Goal: Task Accomplishment & Management: Manage account settings

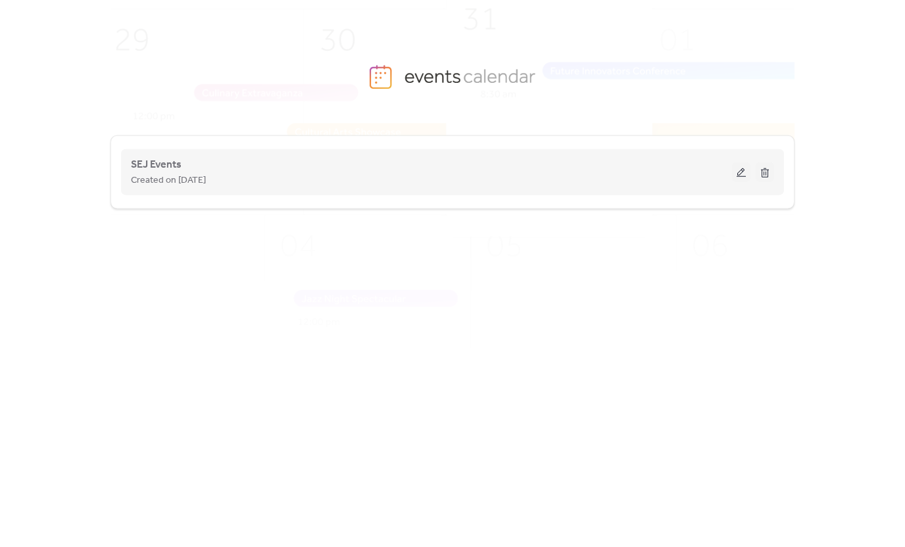
click at [161, 173] on span "Created on [DATE]" at bounding box center [168, 181] width 75 height 16
click at [160, 159] on span "SEJ Events" at bounding box center [156, 165] width 51 height 16
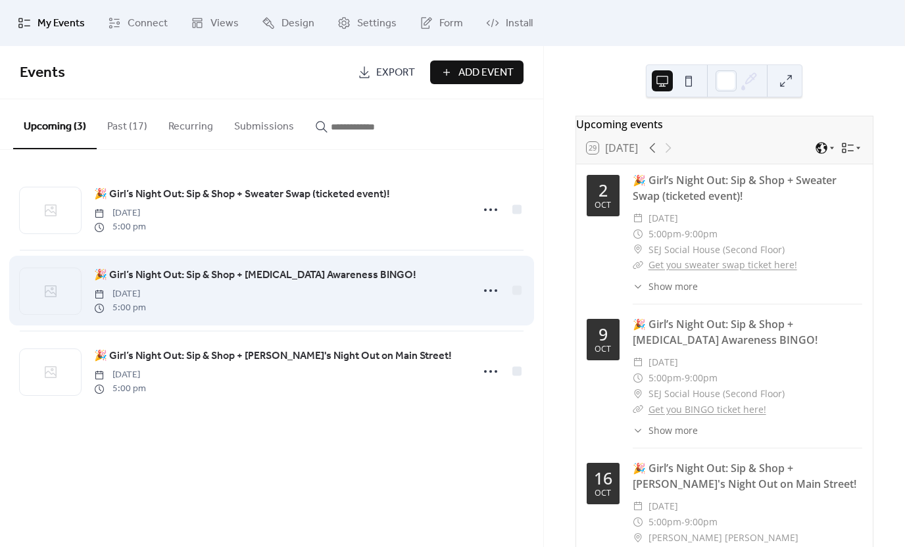
click at [226, 272] on span "🎉 Girl’s Night Out: Sip & Shop + [MEDICAL_DATA] Awareness BINGO!" at bounding box center [255, 276] width 322 height 16
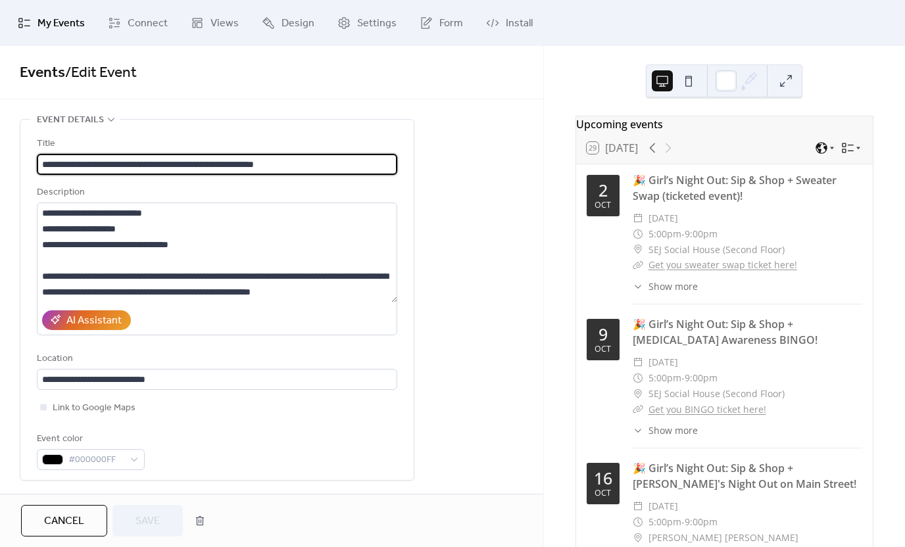
click at [54, 22] on span "My Events" at bounding box center [61, 24] width 47 height 16
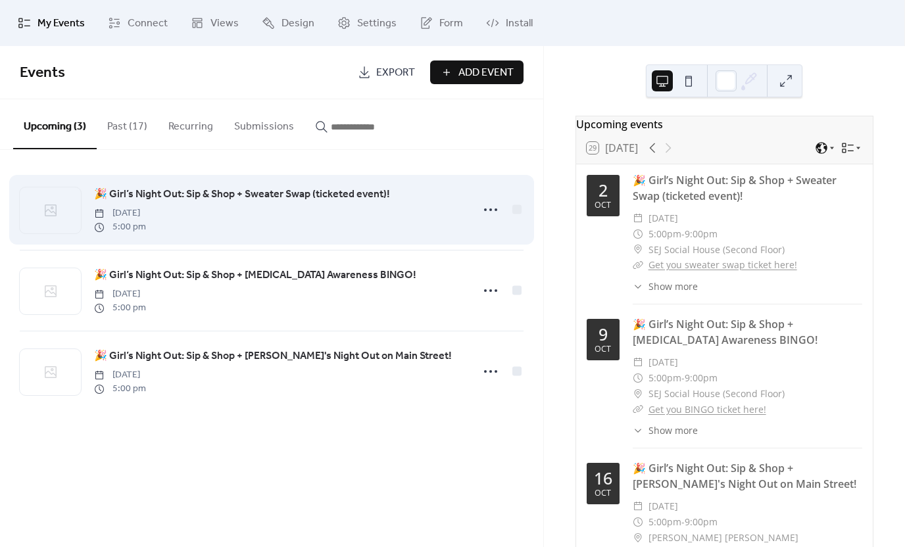
click at [183, 201] on span "🎉 Girl’s Night Out: Sip & Shop + Sweater Swap (ticketed event)!" at bounding box center [242, 195] width 296 height 16
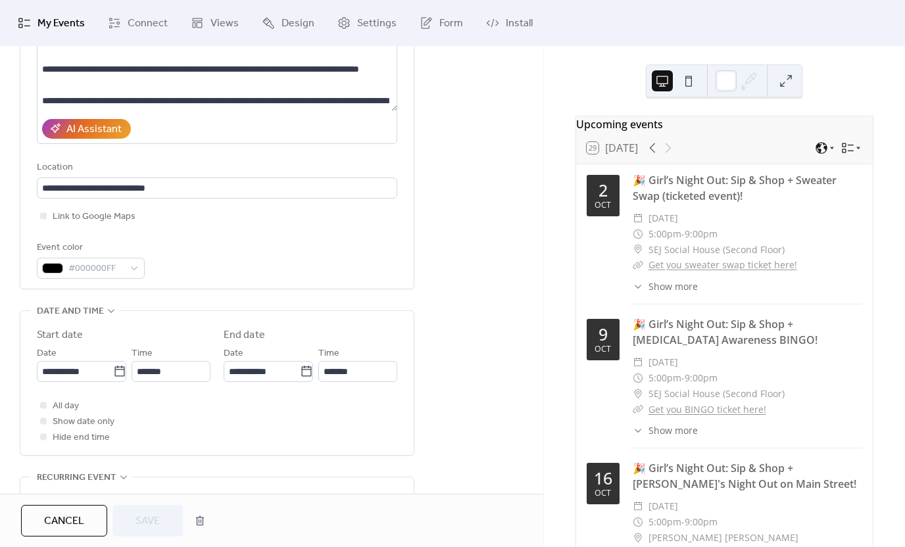
scroll to position [329, 0]
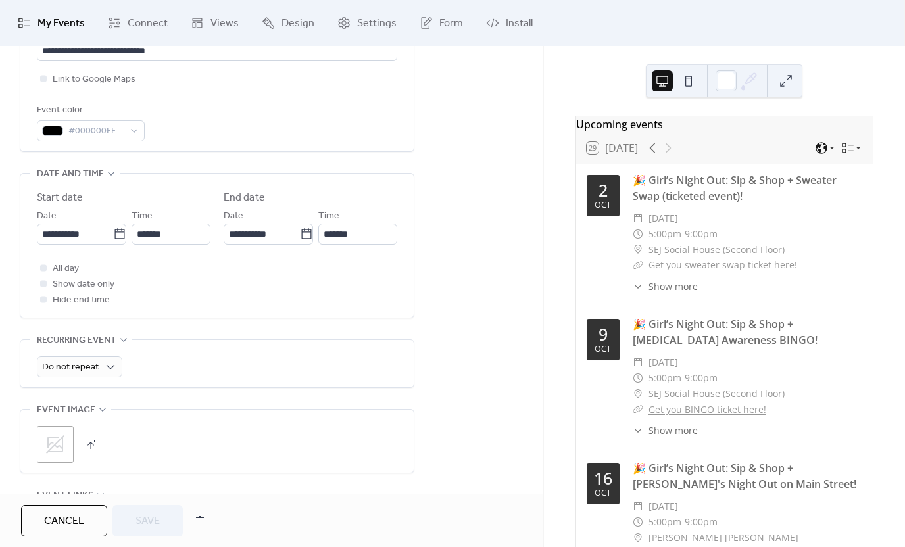
click at [55, 439] on icon at bounding box center [55, 444] width 21 height 21
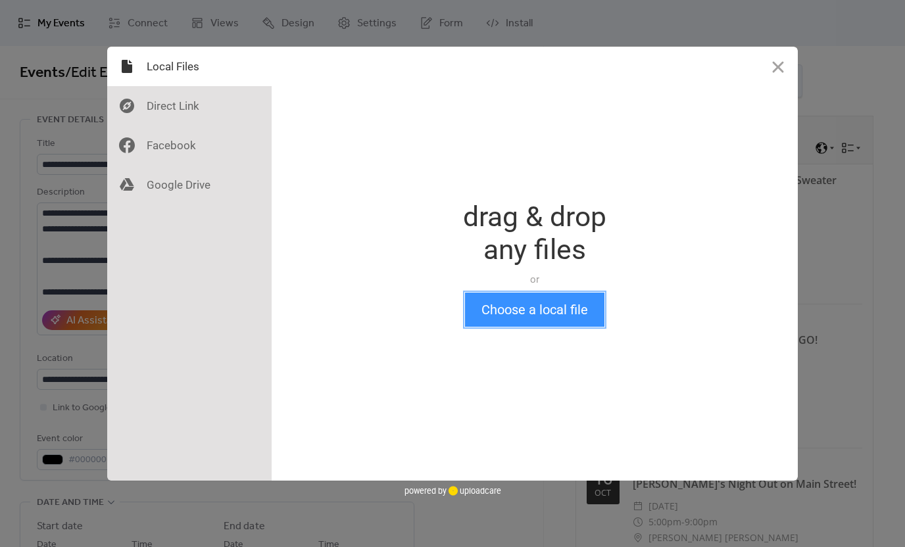
drag, startPoint x: 522, startPoint y: 312, endPoint x: 515, endPoint y: 307, distance: 8.6
click at [519, 310] on button "Choose a local file" at bounding box center [534, 310] width 139 height 34
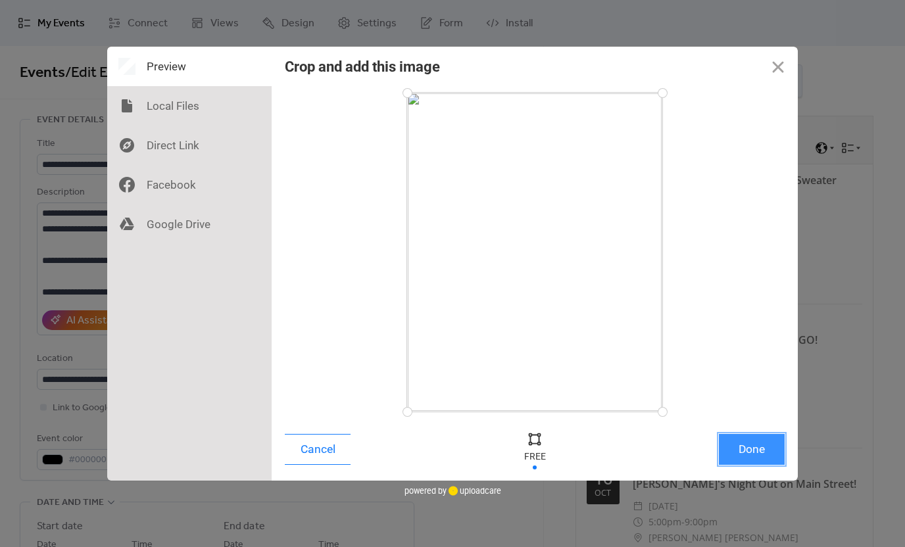
click at [732, 453] on button "Done" at bounding box center [752, 449] width 66 height 31
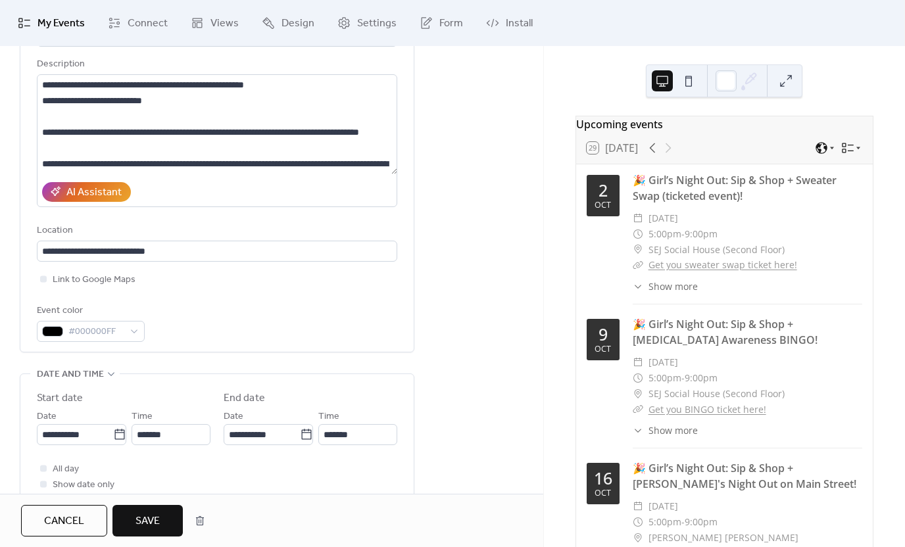
scroll to position [395, 0]
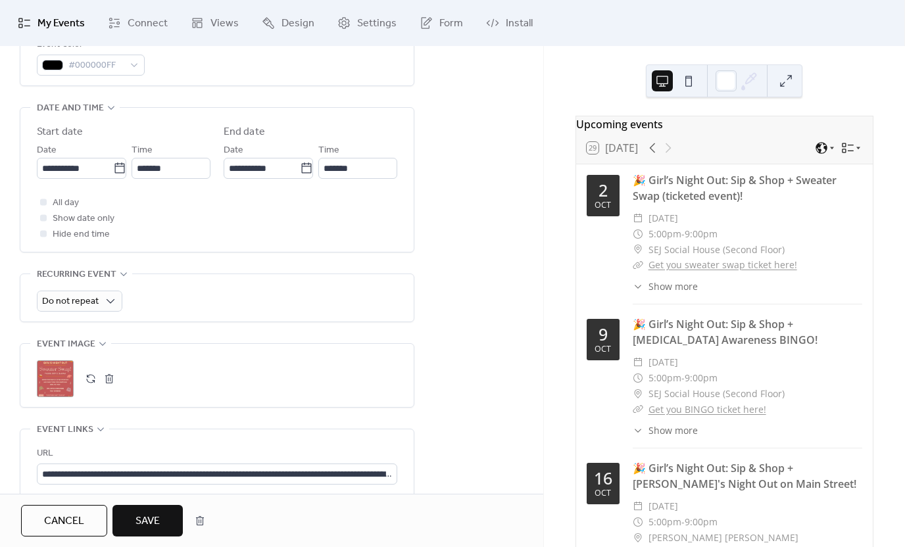
click at [145, 525] on span "Save" at bounding box center [148, 522] width 24 height 16
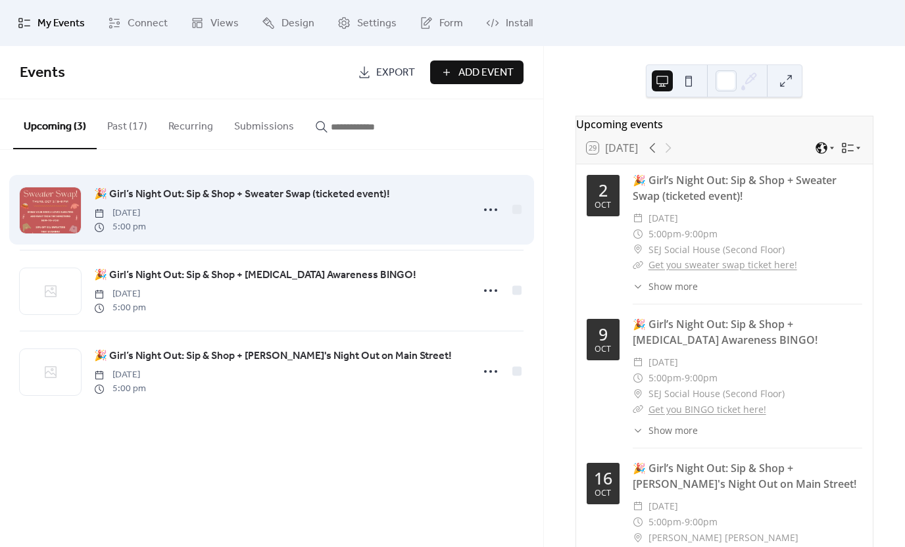
click at [128, 192] on span "🎉 Girl’s Night Out: Sip & Shop + Sweater Swap (ticketed event)!" at bounding box center [242, 195] width 296 height 16
